Goal: Navigation & Orientation: Find specific page/section

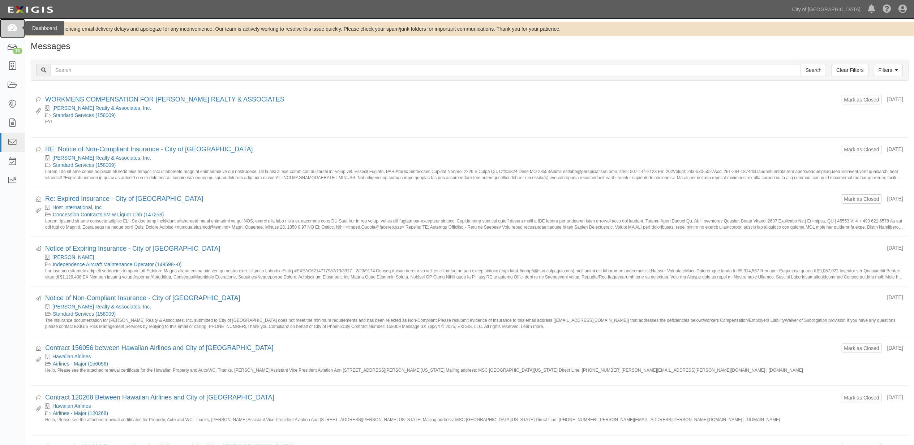
click at [17, 25] on icon at bounding box center [12, 28] width 10 height 8
